Goal: Task Accomplishment & Management: Use online tool/utility

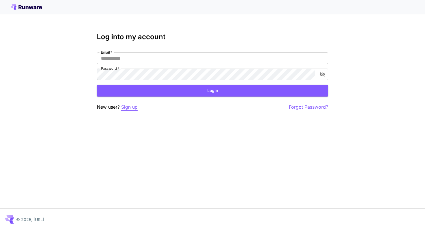
click at [132, 106] on p "Sign up" at bounding box center [129, 107] width 16 height 7
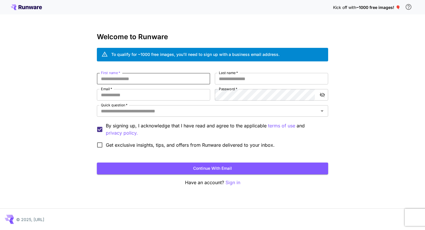
click at [146, 76] on input "First name   *" at bounding box center [153, 79] width 113 height 12
type input "****"
type input "********"
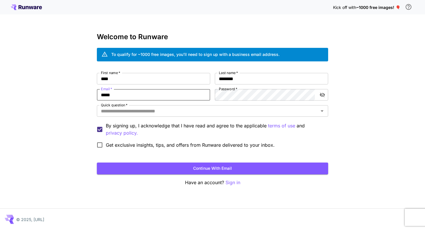
type input "**********"
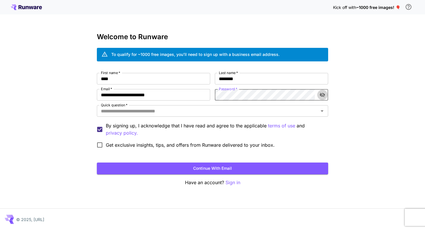
click at [323, 97] on icon "toggle password visibility" at bounding box center [321, 95] width 5 height 5
click at [228, 124] on p "By signing up, I acknowledge that I have read and agree to the applicable terms…" at bounding box center [214, 129] width 217 height 14
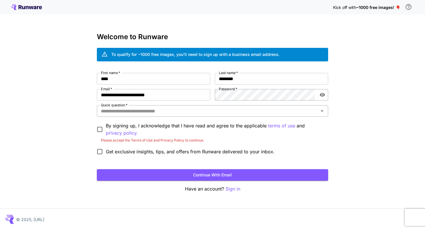
click at [228, 109] on input "Quick question   *" at bounding box center [207, 111] width 218 height 8
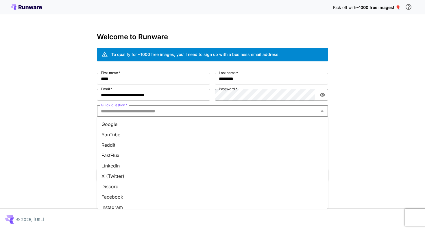
click at [224, 117] on ul "Google YouTube Reddit FastFlux LinkedIn X (Twitter) Discord Facebook Instagram …" at bounding box center [212, 163] width 231 height 92
click at [224, 120] on li "Google" at bounding box center [212, 124] width 231 height 10
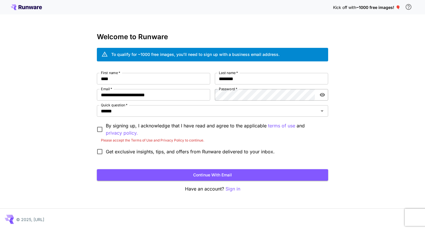
click at [152, 130] on p "By signing up, I acknowledge that I have read and agree to the applicable terms…" at bounding box center [214, 129] width 217 height 14
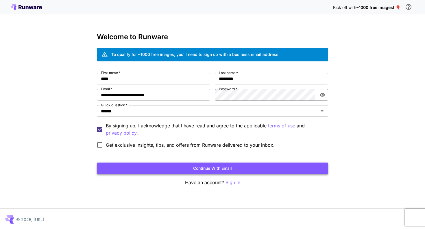
click at [171, 171] on button "Continue with email" at bounding box center [212, 169] width 231 height 12
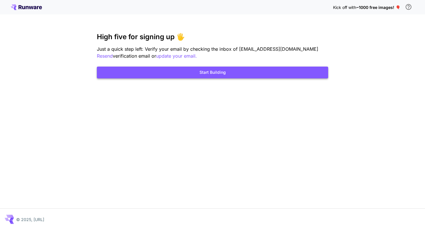
click at [212, 72] on button "Start Building" at bounding box center [212, 73] width 231 height 12
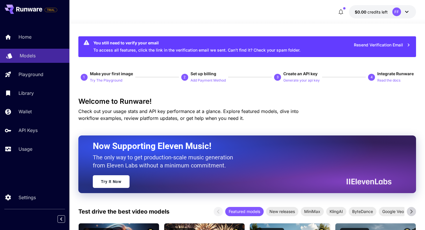
click at [40, 57] on div "Models" at bounding box center [42, 55] width 45 height 7
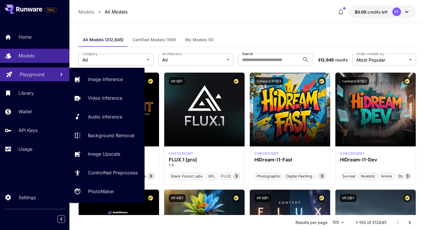
click at [46, 71] on link "Playground" at bounding box center [34, 75] width 69 height 14
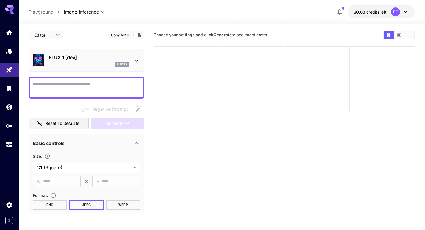
click at [127, 54] on div "FLUX.1 [dev] flux1d" at bounding box center [86, 61] width 107 height 18
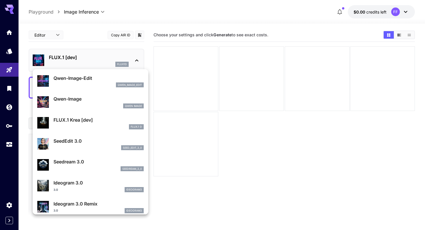
scroll to position [122, 0]
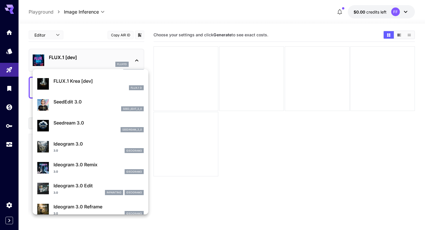
click at [261, 155] on div at bounding box center [212, 115] width 425 height 230
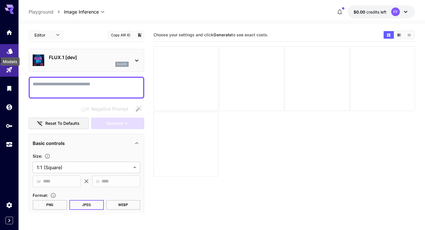
click at [10, 51] on icon "Models" at bounding box center [10, 49] width 6 height 5
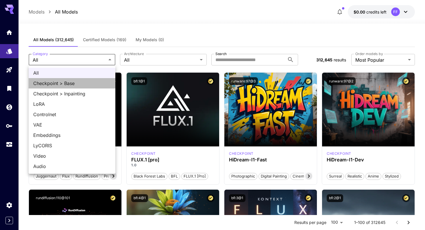
click at [92, 81] on span "Checkpoint > Base" at bounding box center [71, 83] width 77 height 7
type input "**********"
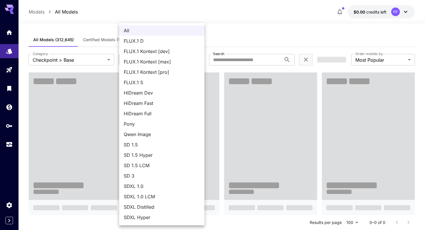
scroll to position [20, 0]
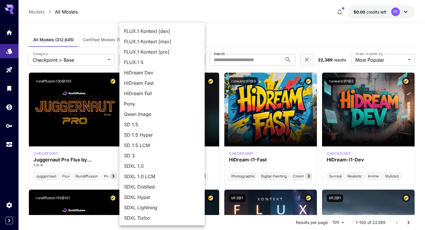
click at [151, 167] on span "SDXL 1.0" at bounding box center [162, 166] width 76 height 7
type input "****"
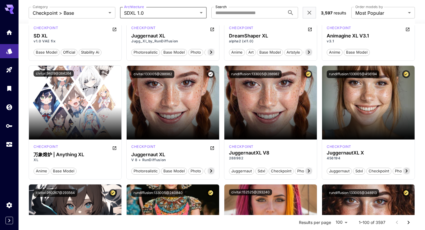
scroll to position [0, 0]
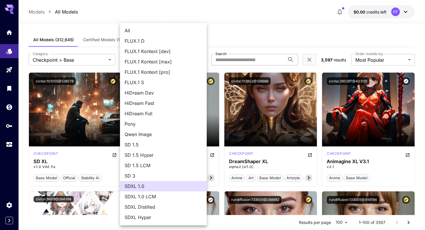
click at [232, 57] on div at bounding box center [212, 115] width 425 height 230
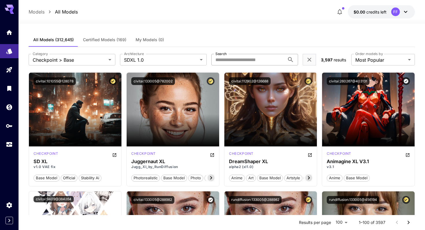
click at [232, 62] on input "Search" at bounding box center [247, 60] width 73 height 12
type input "****"
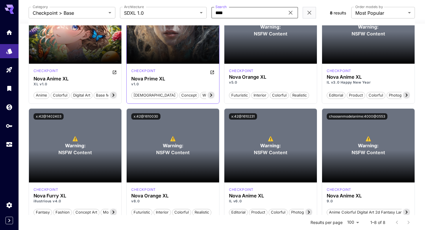
scroll to position [84, 0]
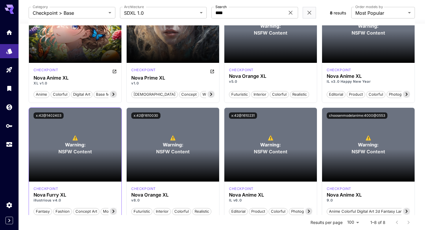
click at [74, 156] on section at bounding box center [75, 166] width 92 height 32
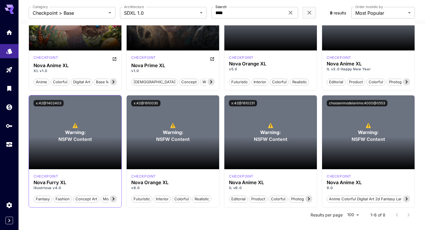
scroll to position [109, 0]
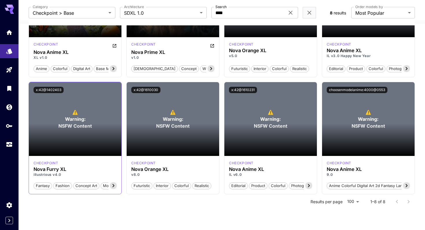
click at [115, 185] on icon at bounding box center [113, 186] width 7 height 7
click at [114, 165] on div "checkpoint" at bounding box center [74, 163] width 83 height 5
click at [54, 92] on button "x:42@1402403" at bounding box center [48, 90] width 30 height 6
click at [48, 90] on button "x:42@1402403" at bounding box center [48, 90] width 30 height 6
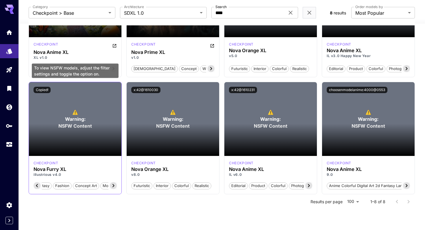
click at [76, 111] on span "⚠️" at bounding box center [75, 112] width 6 height 7
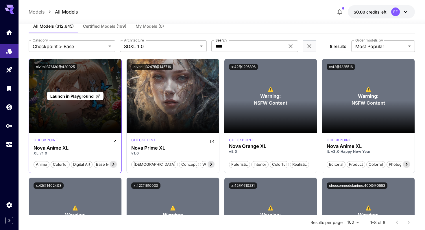
scroll to position [0, 0]
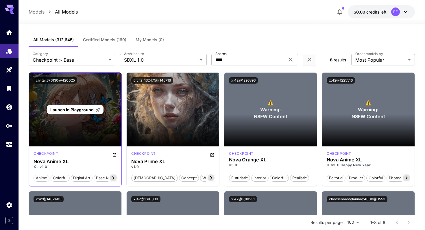
click at [68, 110] on span "Launch in Playground" at bounding box center [71, 109] width 43 height 5
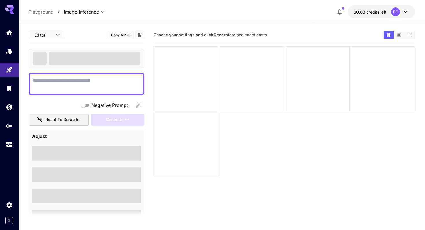
click at [101, 84] on textarea "Negative Prompt" at bounding box center [86, 84] width 107 height 14
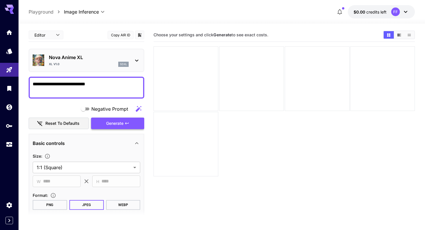
type textarea "**********"
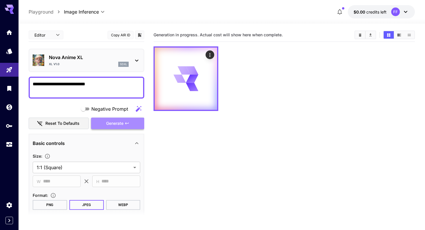
click at [119, 126] on span "Generate" at bounding box center [114, 123] width 17 height 7
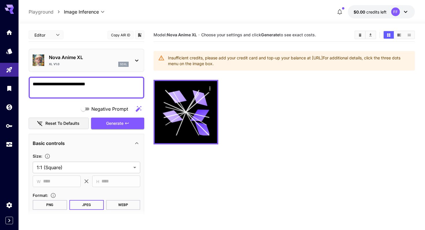
click at [406, 12] on icon at bounding box center [404, 12] width 3 height 2
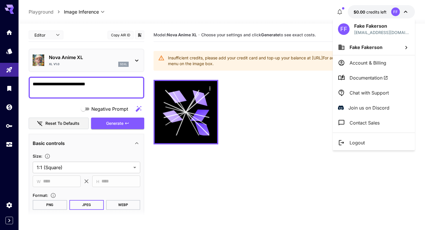
click at [371, 10] on div at bounding box center [212, 115] width 425 height 230
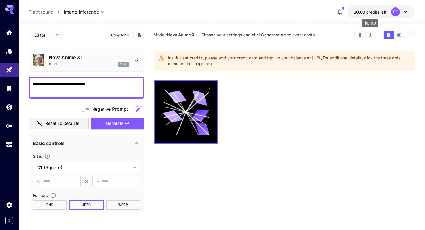
click at [364, 13] on span "$0.00" at bounding box center [359, 12] width 13 height 5
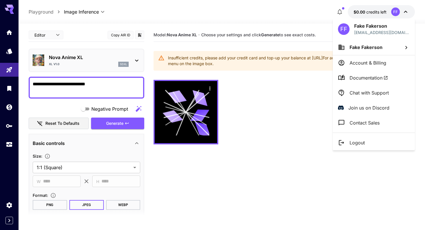
click at [285, 41] on div at bounding box center [212, 115] width 425 height 230
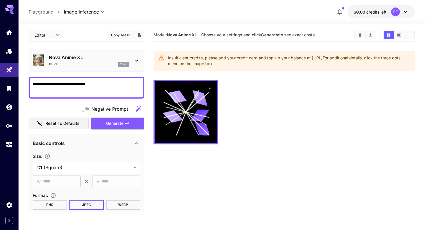
click at [402, 15] on div "FF" at bounding box center [400, 12] width 18 height 9
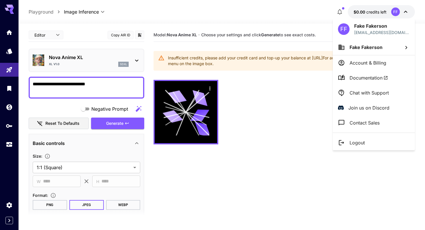
click at [373, 59] on p "Account & Billing" at bounding box center [367, 62] width 37 height 7
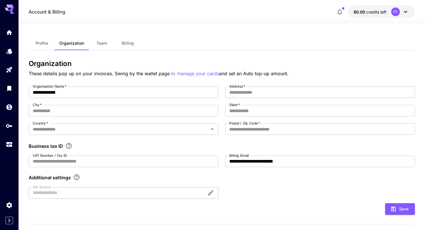
click at [100, 43] on span "Team" at bounding box center [101, 43] width 10 height 5
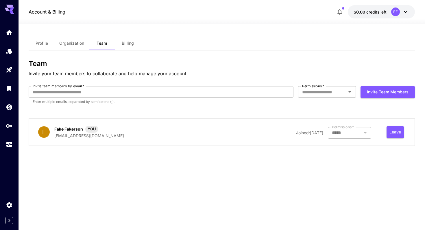
click at [130, 50] on button "Billing" at bounding box center [128, 43] width 26 height 14
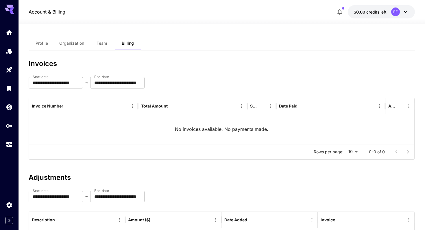
click at [47, 48] on button "Profile" at bounding box center [42, 43] width 26 height 14
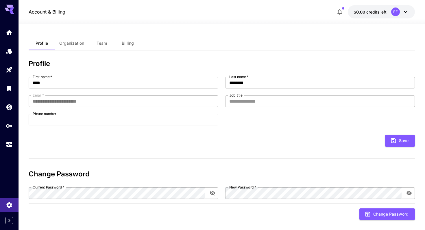
click at [389, 14] on button "$0.00 credits left FF" at bounding box center [380, 11] width 67 height 13
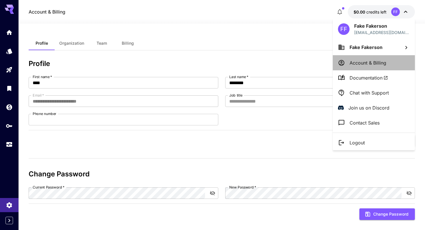
click at [361, 64] on p "Account & Billing" at bounding box center [367, 62] width 37 height 7
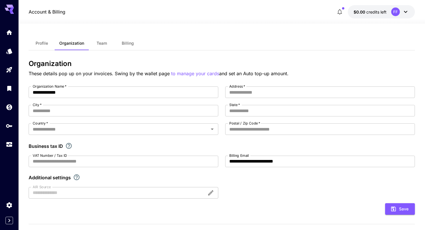
click at [103, 44] on span "Team" at bounding box center [101, 43] width 10 height 5
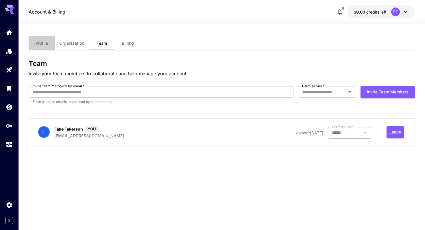
click at [48, 46] on button "Profile" at bounding box center [42, 43] width 26 height 14
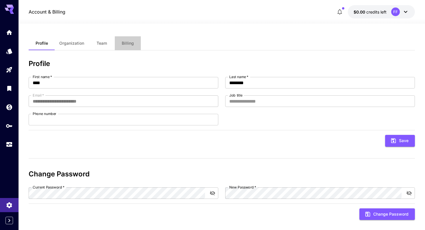
click at [123, 48] on button "Billing" at bounding box center [128, 43] width 26 height 14
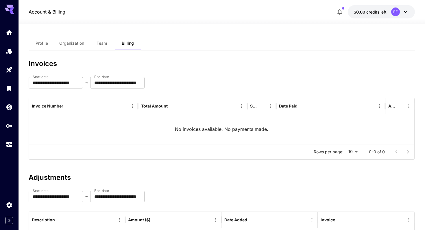
click at [41, 41] on span "Profile" at bounding box center [42, 43] width 12 height 5
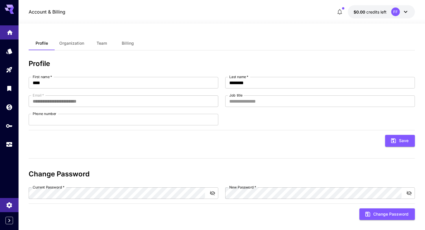
click at [6, 33] on link at bounding box center [9, 32] width 18 height 14
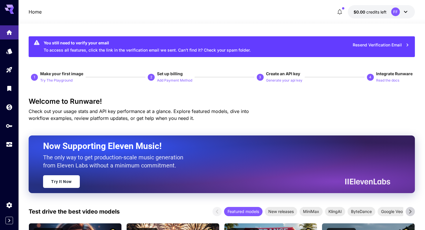
scroll to position [1, 0]
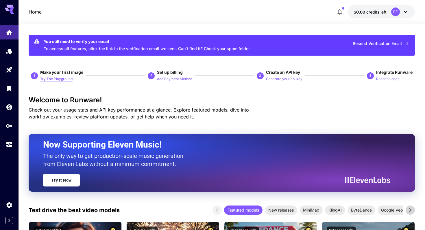
click at [66, 81] on p "Try The Playground" at bounding box center [56, 79] width 32 height 5
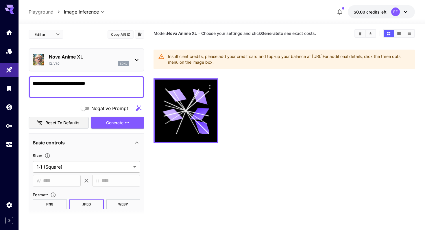
click at [120, 88] on textarea "**********" at bounding box center [86, 87] width 107 height 14
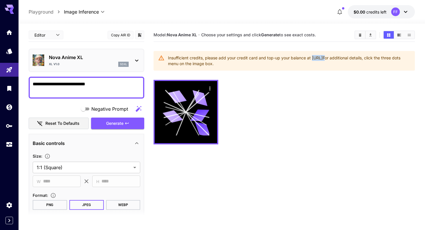
drag, startPoint x: 312, startPoint y: 58, endPoint x: 366, endPoint y: 57, distance: 53.4
click at [366, 57] on div "Insufficient credits, please add your credit card and top-up your balance at ht…" at bounding box center [289, 61] width 242 height 16
copy div "https://my.runware.ai/wallet"
click at [126, 54] on p "Nova Anime XL" at bounding box center [89, 57] width 80 height 7
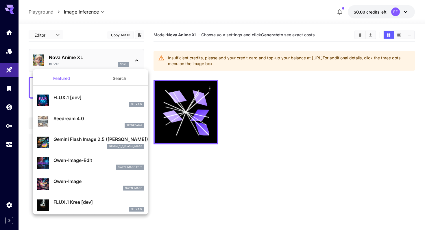
click at [113, 56] on div at bounding box center [212, 115] width 425 height 230
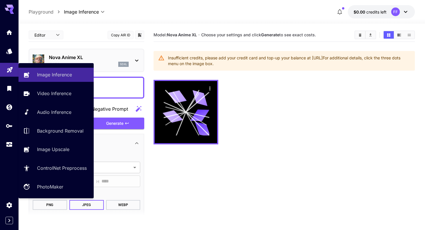
click at [10, 65] on div "Playground" at bounding box center [9, 67] width 7 height 7
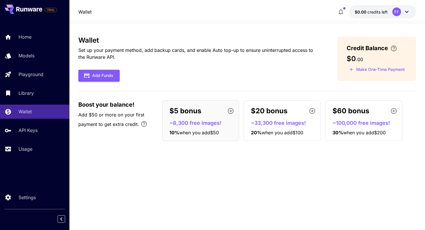
click at [191, 110] on p "$5 bonus" at bounding box center [185, 111] width 32 height 10
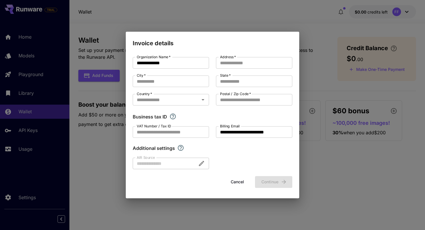
click at [267, 16] on div "**********" at bounding box center [212, 115] width 425 height 230
click at [231, 181] on button "Cancel" at bounding box center [237, 182] width 26 height 12
